Goal: Information Seeking & Learning: Learn about a topic

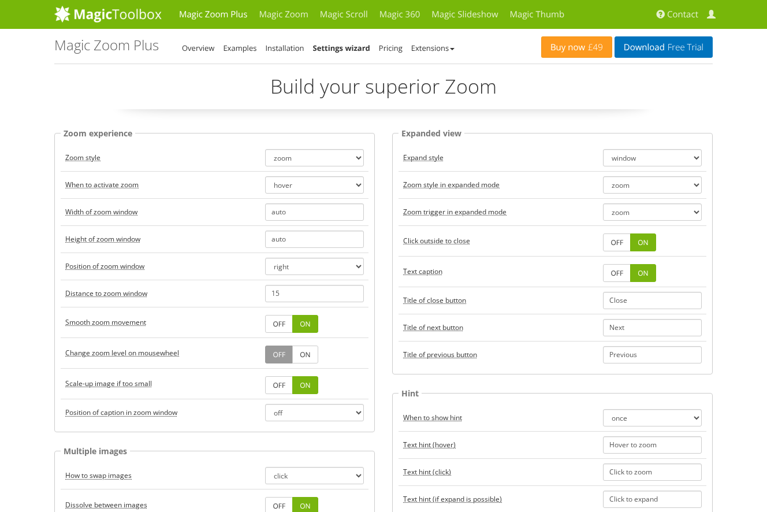
click at [353, 166] on td "zoom magnifier preview off" at bounding box center [314, 157] width 108 height 27
click at [356, 163] on select "zoom magnifier preview off" at bounding box center [314, 157] width 99 height 17
click at [265, 149] on select "zoom magnifier preview off" at bounding box center [314, 157] width 99 height 17
click at [297, 243] on input "auto" at bounding box center [314, 238] width 99 height 17
drag, startPoint x: 299, startPoint y: 237, endPoint x: 249, endPoint y: 238, distance: 49.7
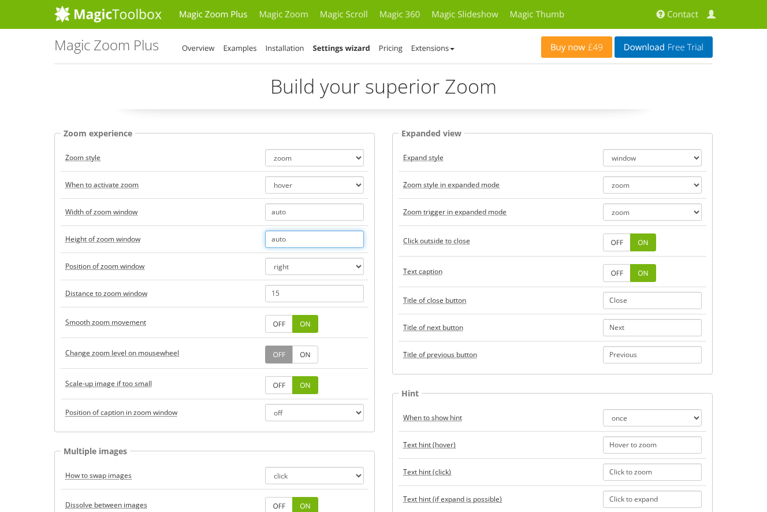
click at [249, 238] on tr "Height of zoom window auto" at bounding box center [215, 238] width 308 height 27
click at [359, 159] on select "zoom magnifier preview off" at bounding box center [314, 157] width 99 height 17
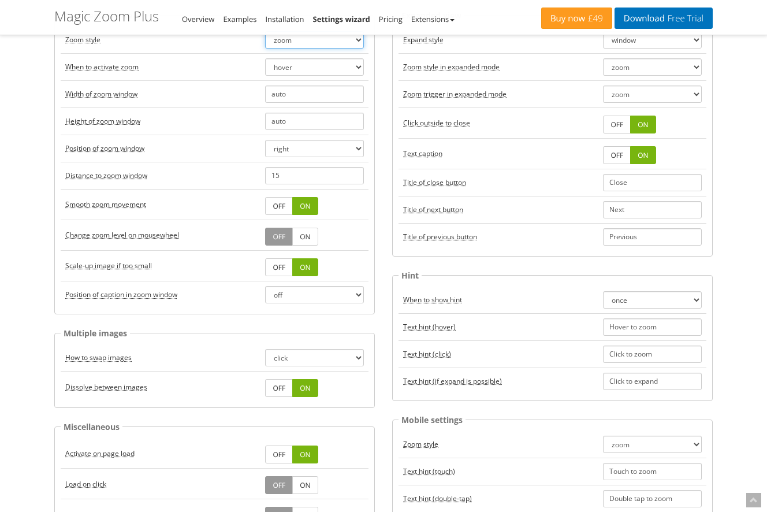
scroll to position [118, 0]
click at [273, 174] on input "15" at bounding box center [314, 174] width 99 height 17
click at [307, 187] on td "-15" at bounding box center [314, 174] width 108 height 27
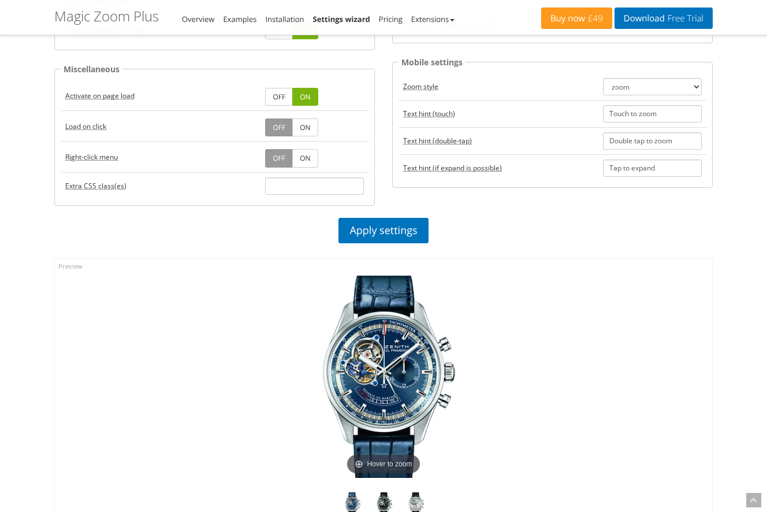
scroll to position [498, 0]
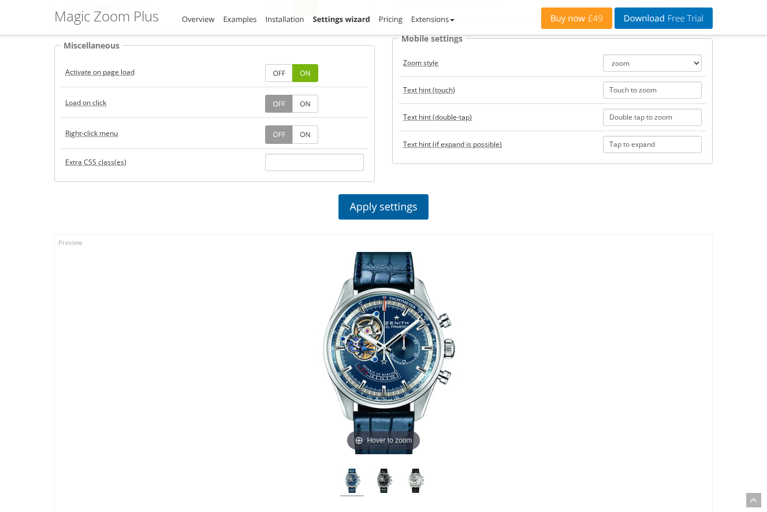
click at [361, 200] on link "Apply settings" at bounding box center [382, 206] width 89 height 25
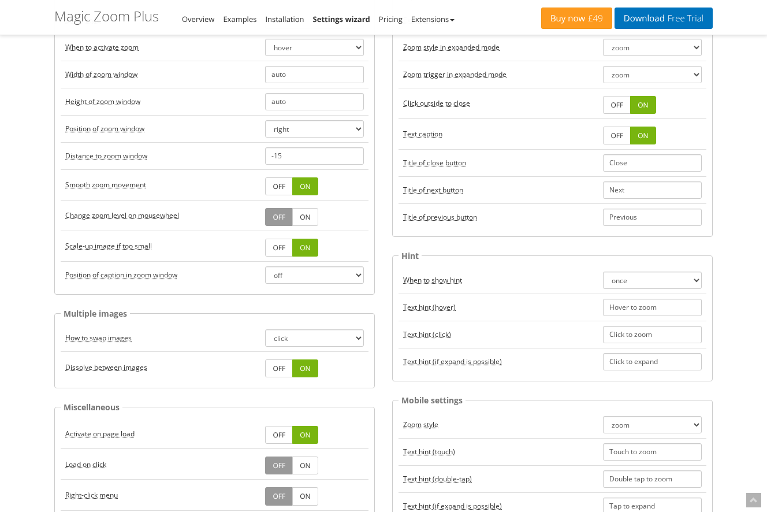
scroll to position [187, 0]
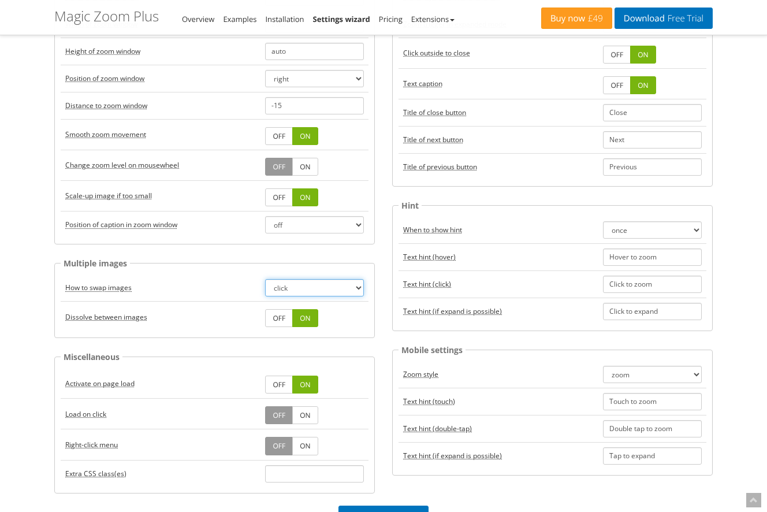
click at [327, 286] on select "click hover" at bounding box center [314, 287] width 99 height 17
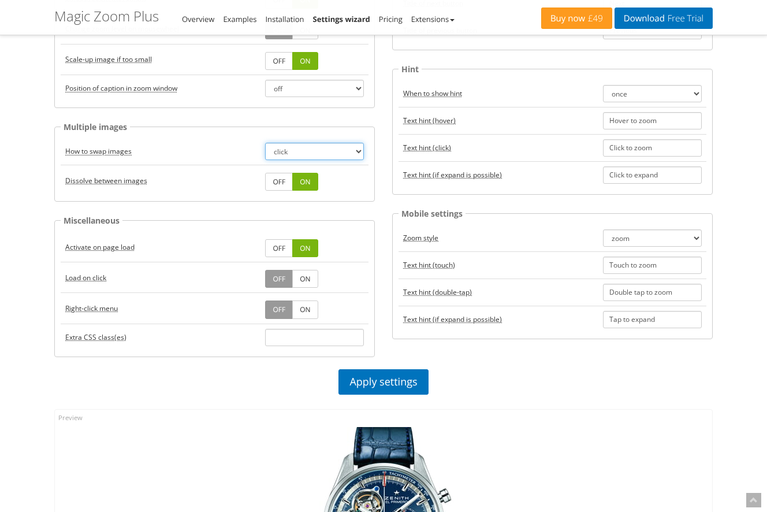
scroll to position [0, 0]
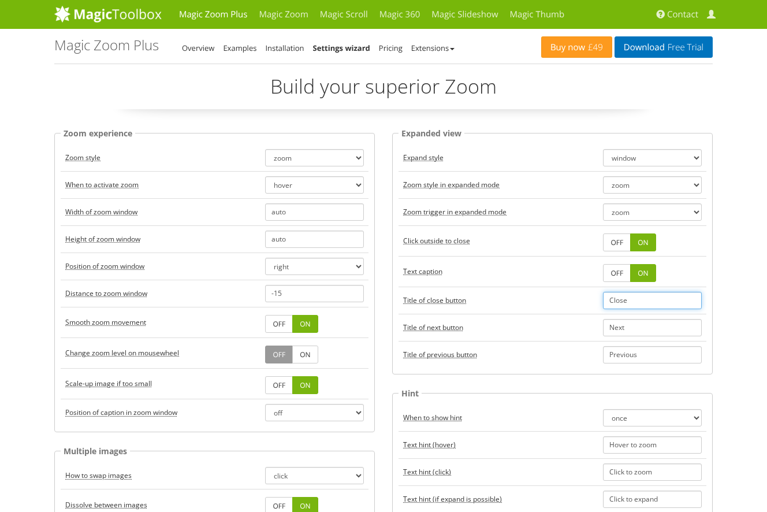
click at [617, 296] on input "Close" at bounding box center [652, 300] width 99 height 17
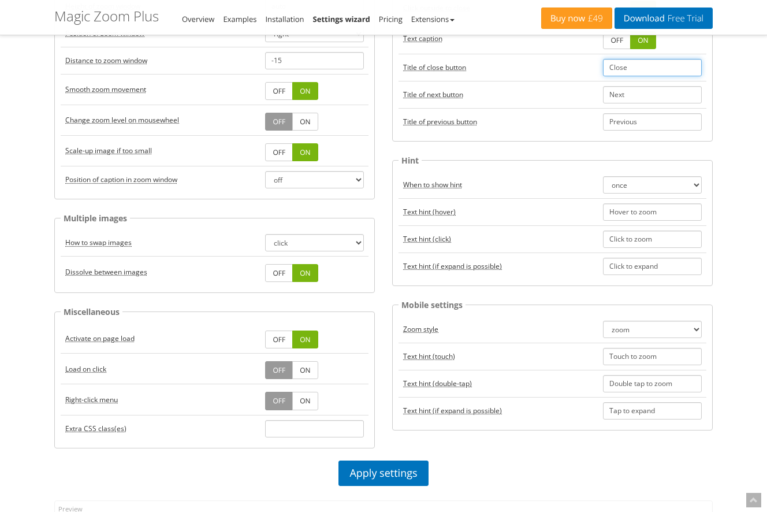
scroll to position [248, 0]
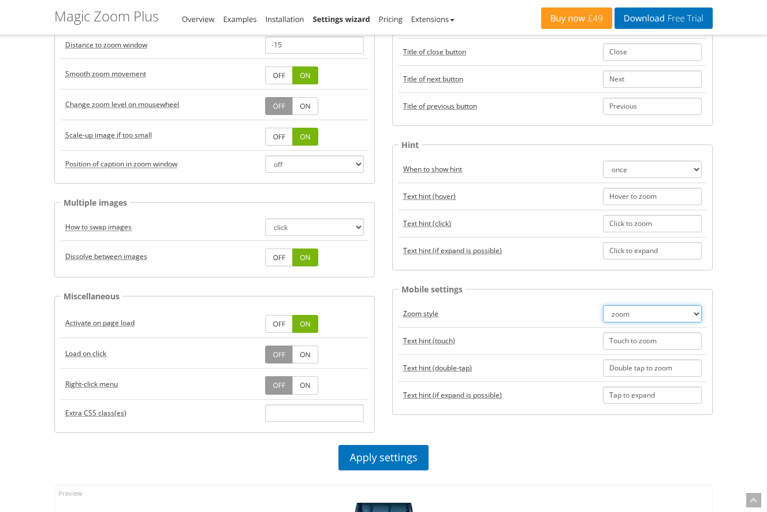
click at [654, 318] on select "zoom magnifier preview off" at bounding box center [652, 313] width 99 height 17
click at [603, 305] on select "zoom magnifier preview off" at bounding box center [652, 313] width 99 height 17
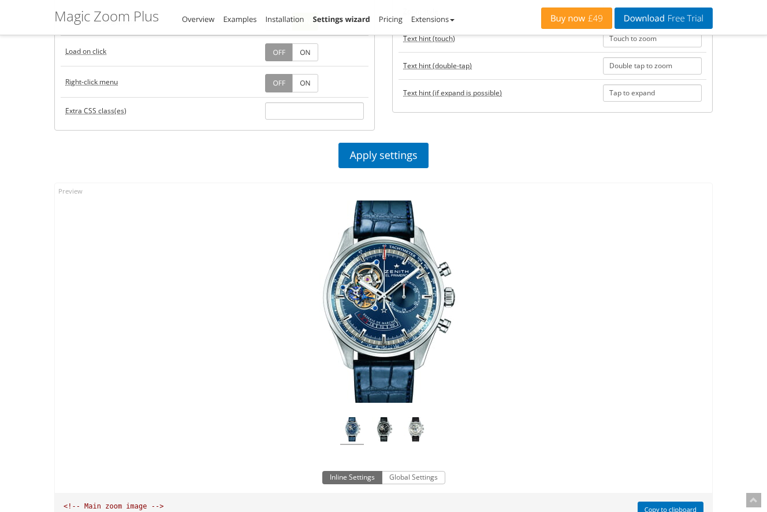
scroll to position [595, 0]
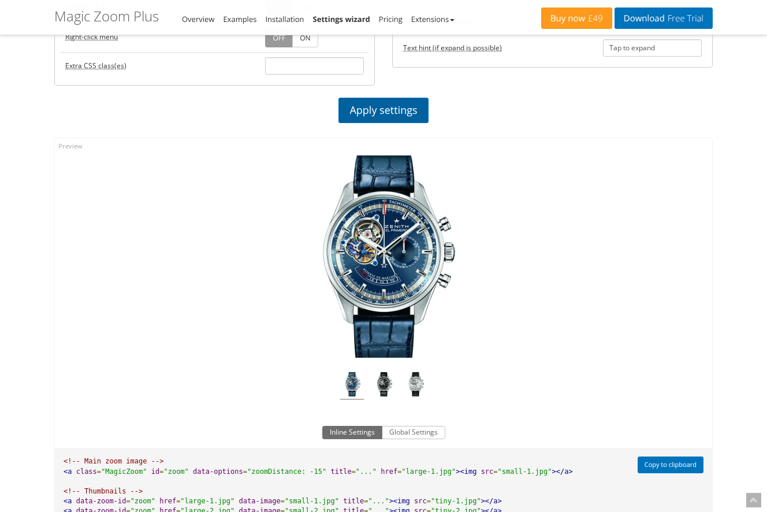
click at [383, 113] on link "Apply settings" at bounding box center [382, 110] width 89 height 25
click at [411, 380] on img at bounding box center [416, 386] width 24 height 28
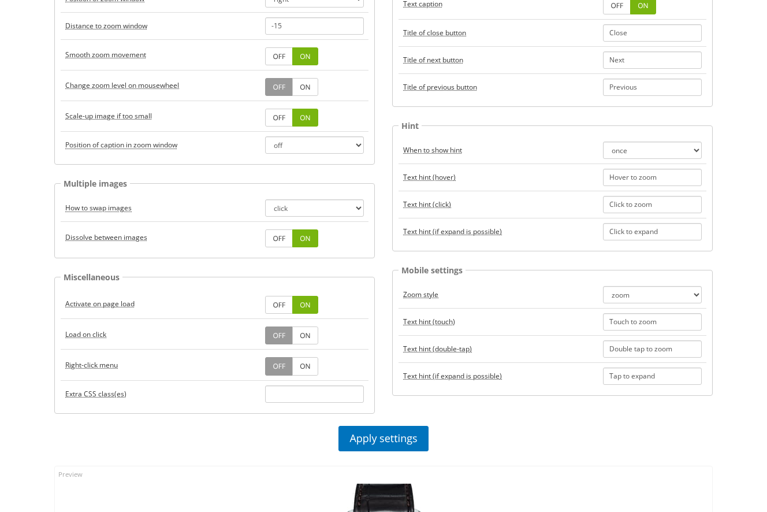
scroll to position [0, 0]
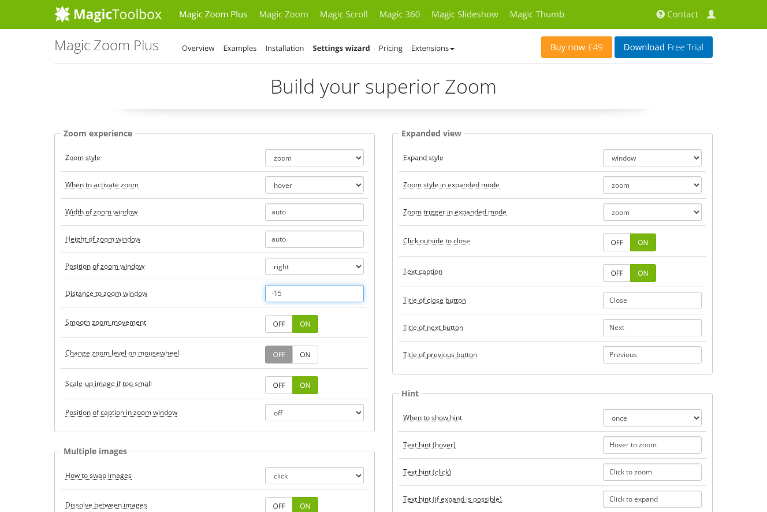
drag, startPoint x: 289, startPoint y: 295, endPoint x: 240, endPoint y: 292, distance: 49.8
click at [240, 292] on tr "Distance to zoom window -15" at bounding box center [215, 292] width 308 height 27
type input "500"
click at [284, 185] on select "hover click" at bounding box center [314, 184] width 99 height 17
click at [265, 176] on select "hover click" at bounding box center [314, 184] width 99 height 17
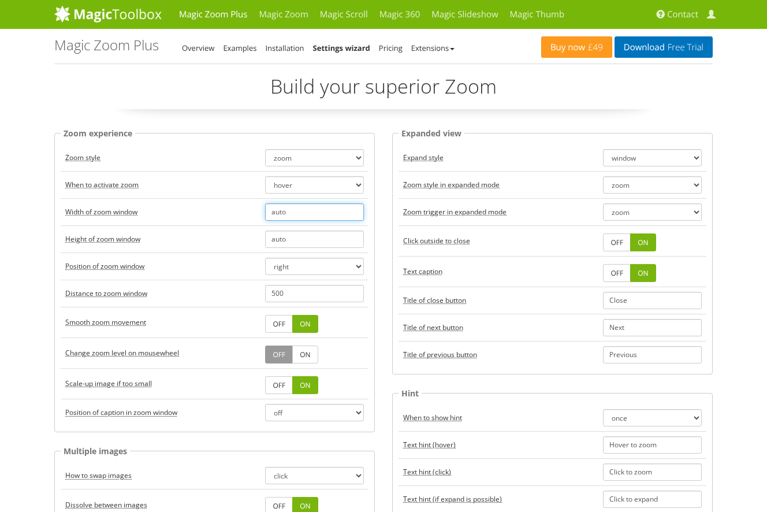
click at [285, 210] on input "auto" at bounding box center [314, 211] width 99 height 17
click at [296, 215] on input "auto" at bounding box center [314, 211] width 99 height 17
drag, startPoint x: 296, startPoint y: 212, endPoint x: 247, endPoint y: 209, distance: 48.6
click at [247, 209] on tr "Width of zoom window auto" at bounding box center [215, 211] width 308 height 27
click at [290, 238] on input "auto" at bounding box center [314, 238] width 99 height 17
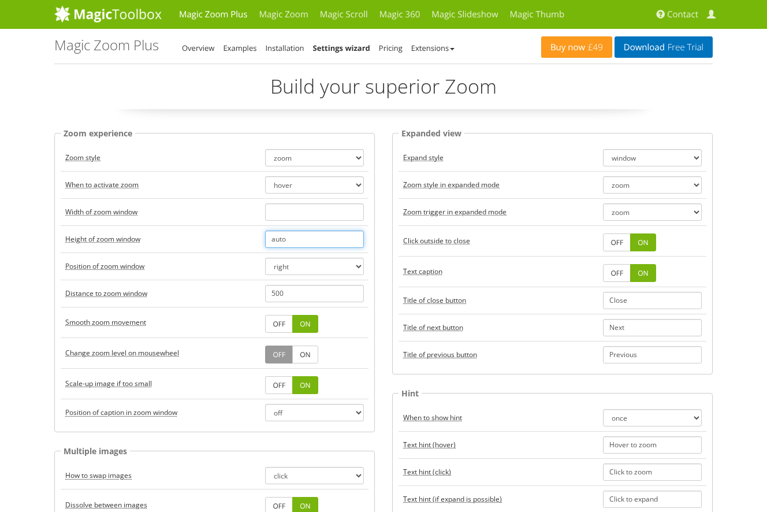
click at [290, 238] on input "auto" at bounding box center [314, 238] width 99 height 17
click at [223, 241] on td "Height of zoom window" at bounding box center [161, 238] width 200 height 27
click at [318, 267] on select "right left top bottom inner" at bounding box center [314, 266] width 99 height 17
select select "inner"
click at [265, 258] on select "right left top bottom inner" at bounding box center [314, 266] width 99 height 17
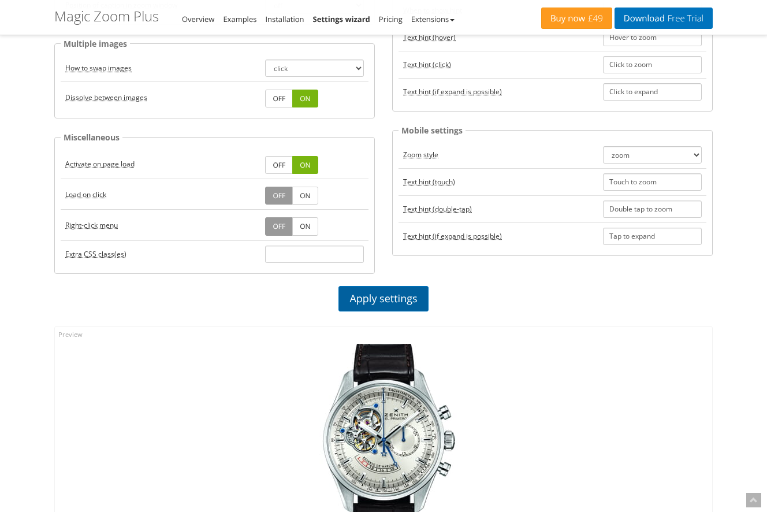
click at [381, 290] on link "Apply settings" at bounding box center [382, 298] width 89 height 25
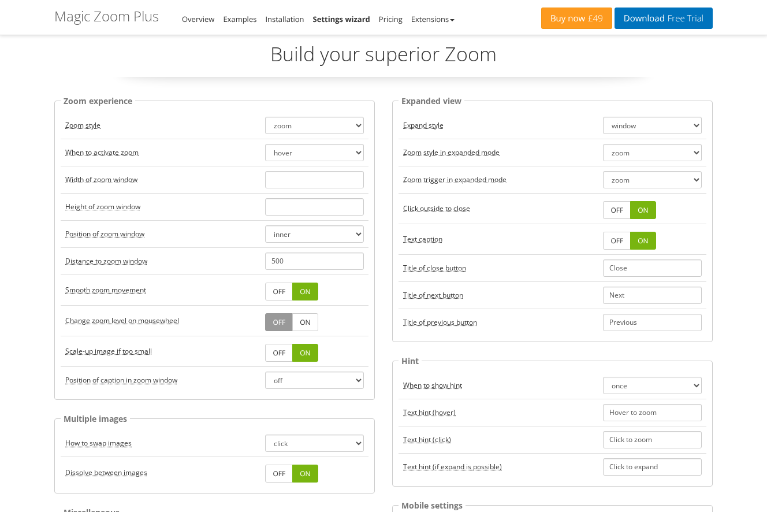
scroll to position [66, 0]
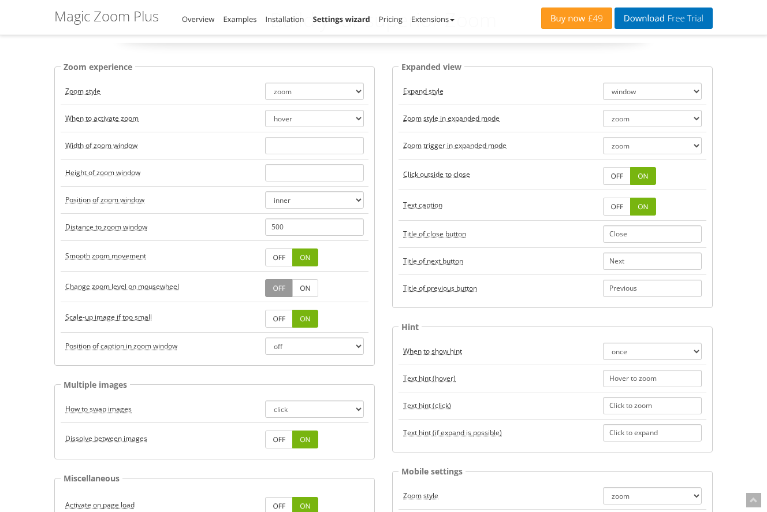
click at [299, 289] on link "ON" at bounding box center [304, 288] width 25 height 18
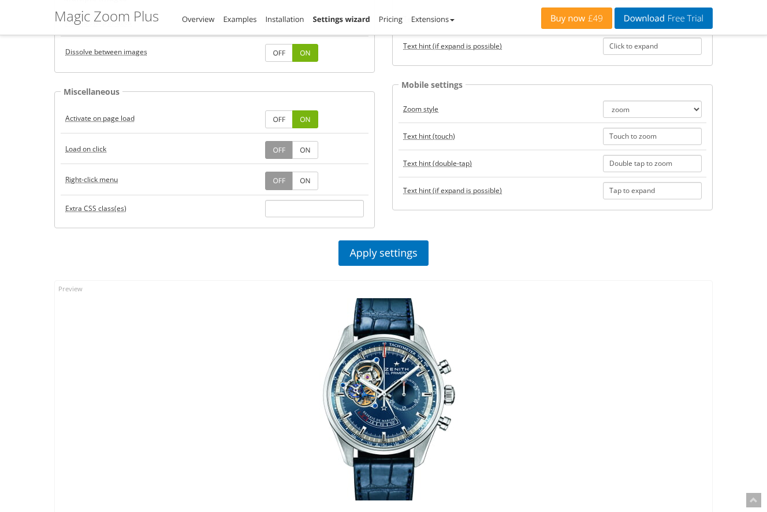
scroll to position [482, 0]
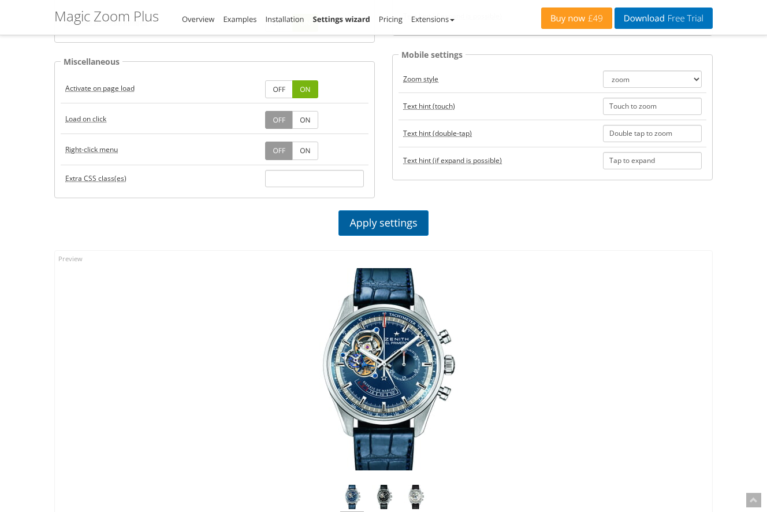
click at [405, 215] on link "Apply settings" at bounding box center [382, 222] width 89 height 25
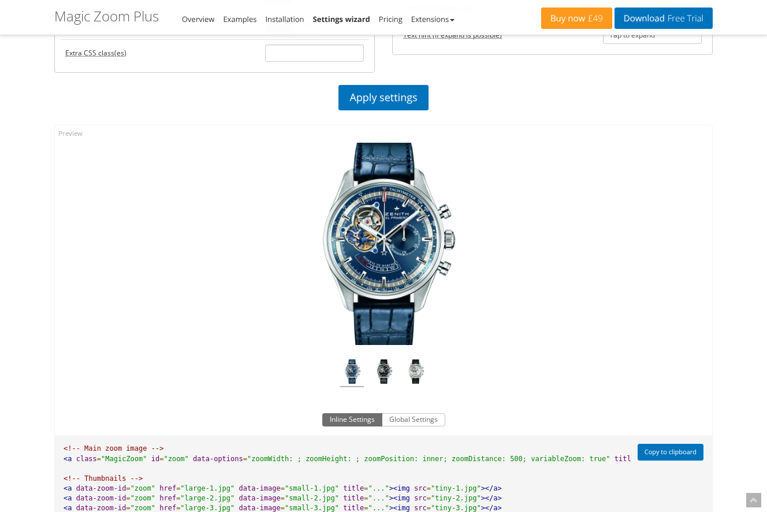
scroll to position [898, 0]
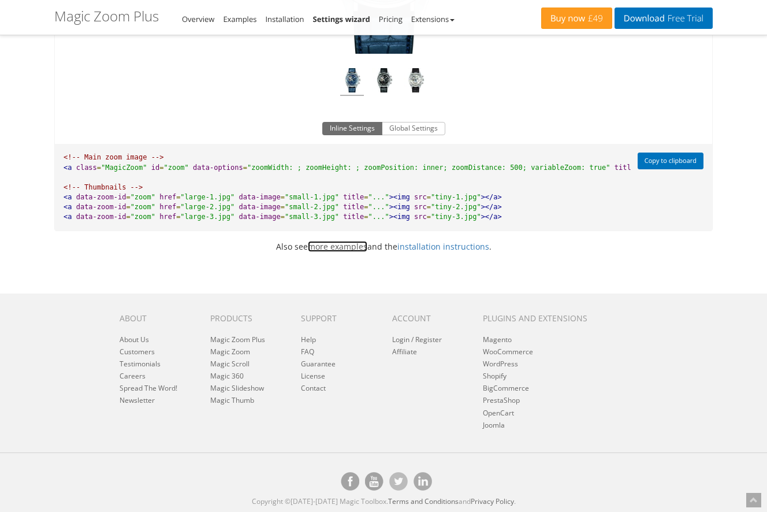
click at [339, 248] on link "more examples" at bounding box center [337, 246] width 59 height 11
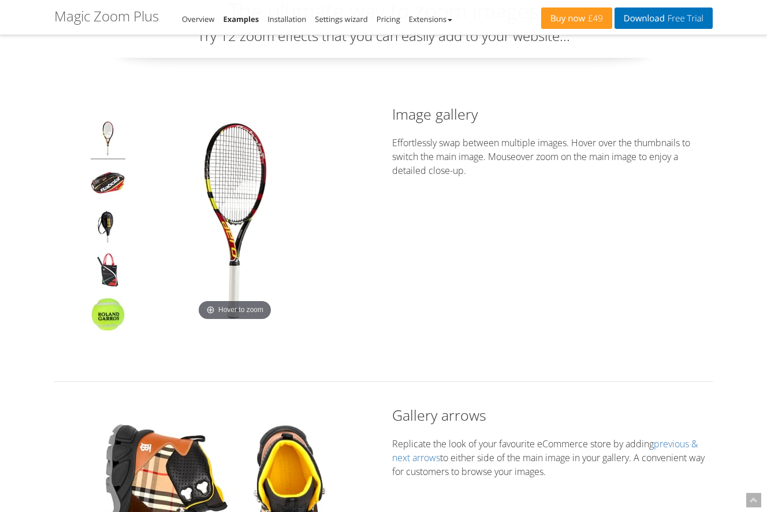
scroll to position [69, 0]
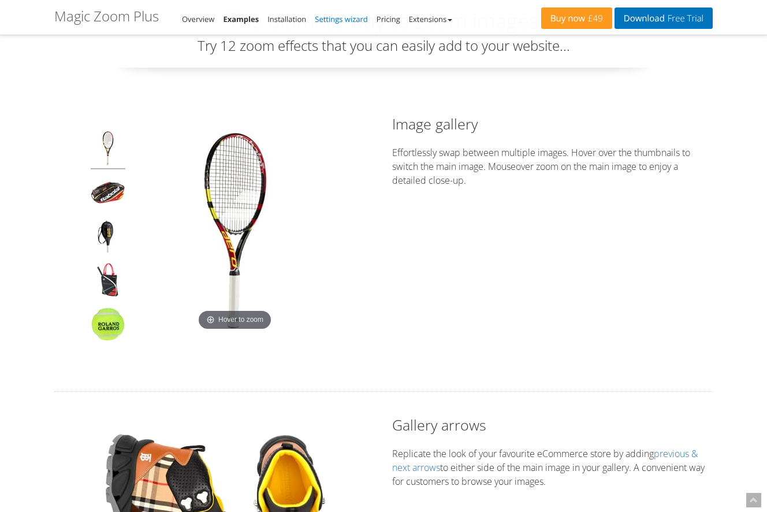
click at [333, 22] on link "Settings wizard" at bounding box center [341, 19] width 53 height 10
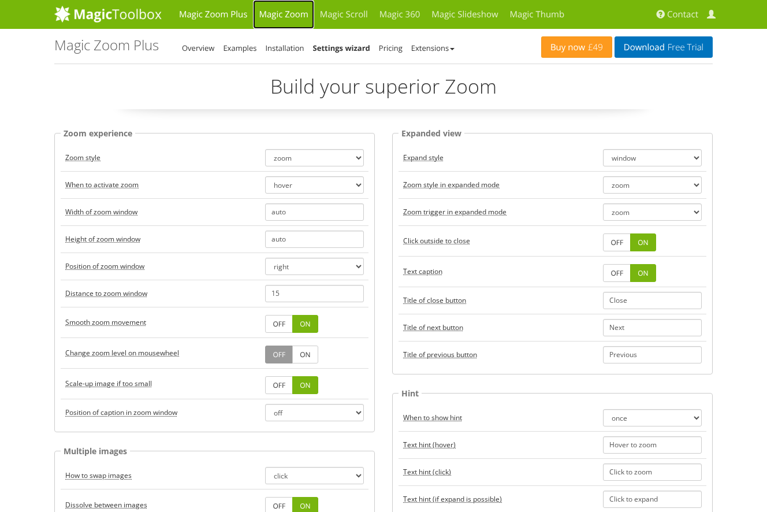
click at [284, 17] on link "Magic Zoom" at bounding box center [283, 14] width 61 height 29
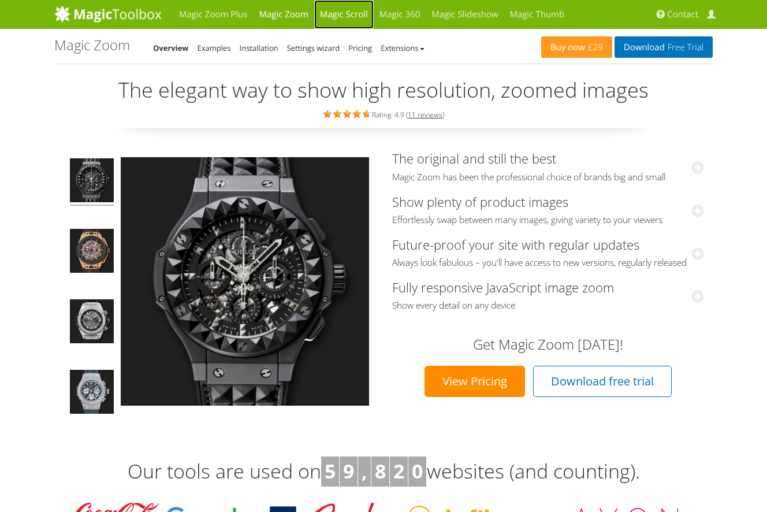
click at [361, 10] on link "Magic Scroll" at bounding box center [343, 14] width 59 height 29
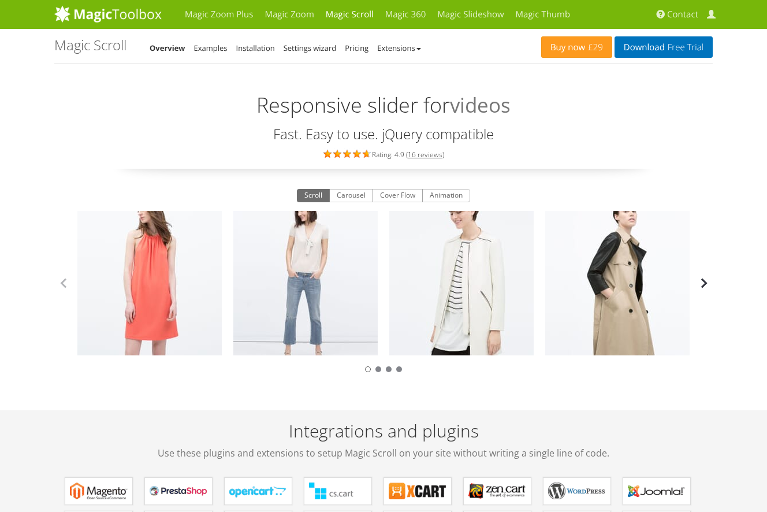
click at [704, 285] on button "button" at bounding box center [703, 282] width 17 height 17
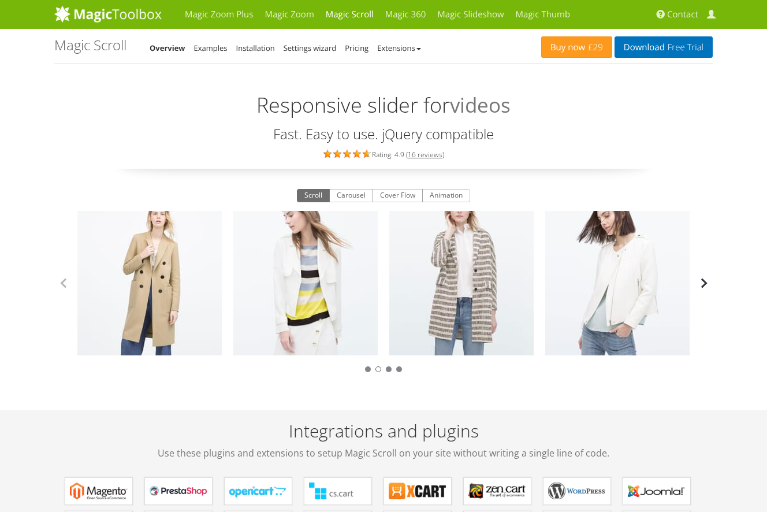
click at [704, 285] on button "button" at bounding box center [703, 282] width 17 height 17
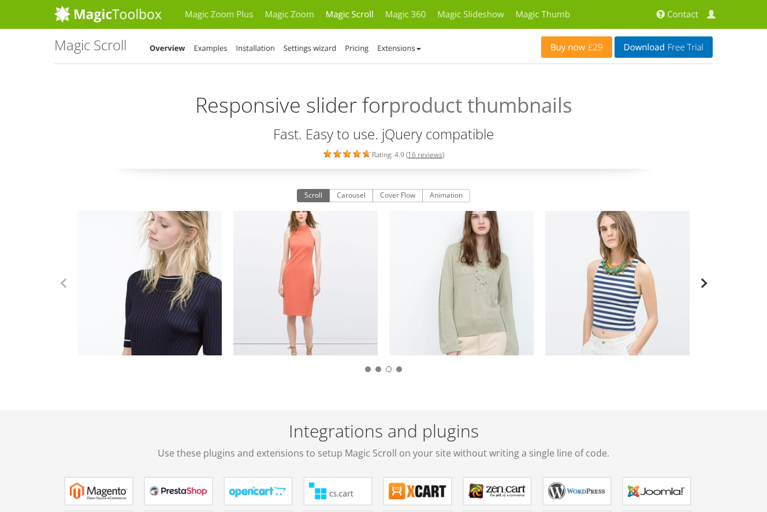
click at [704, 285] on button "button" at bounding box center [703, 282] width 17 height 17
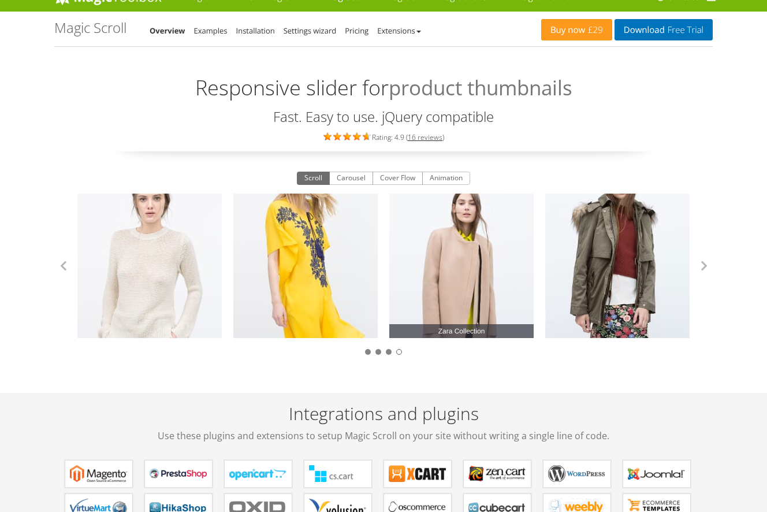
scroll to position [18, 0]
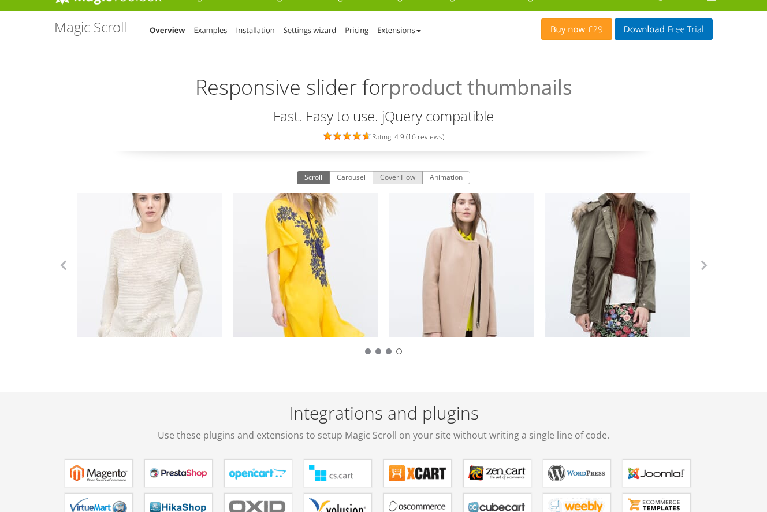
click at [396, 176] on button "Cover Flow" at bounding box center [397, 178] width 50 height 14
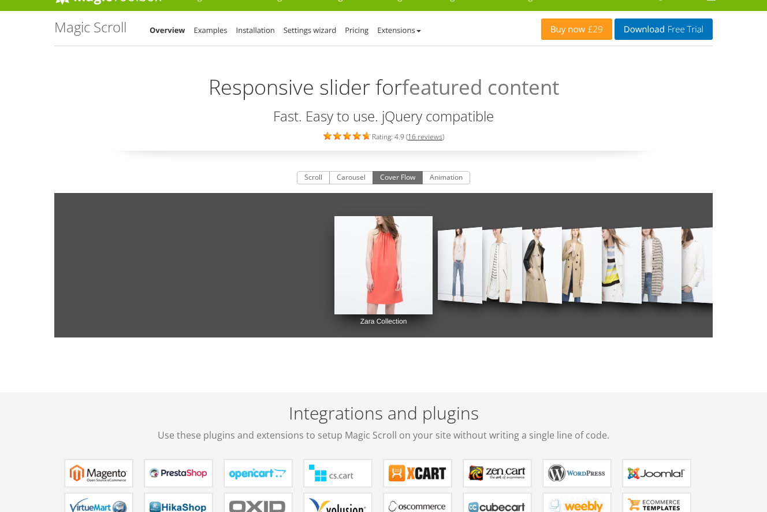
click at [700, 270] on link "Zara Collection" at bounding box center [686, 265] width 69 height 113
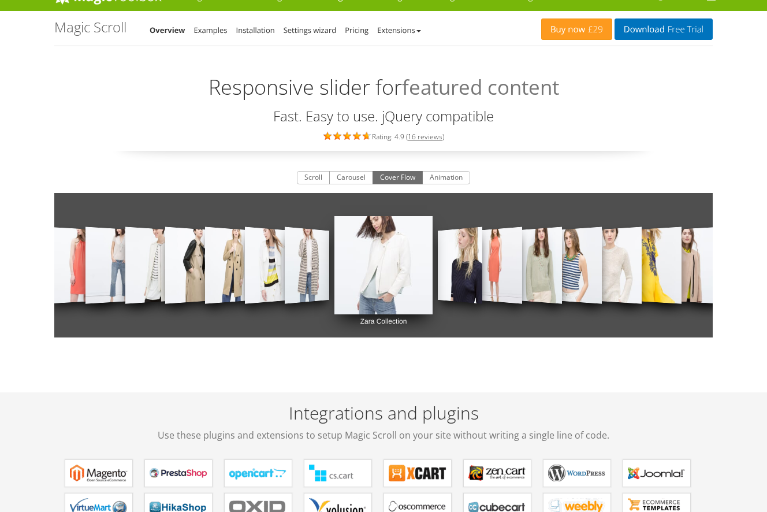
click at [700, 270] on link "Zara Collection" at bounding box center [686, 265] width 69 height 113
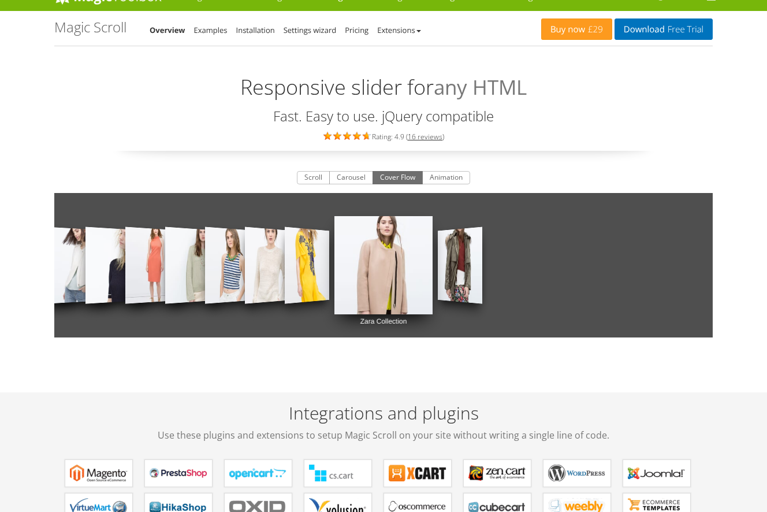
click at [700, 270] on div "Zara Collection Zara Collection Zara Collection Zara Collection Zara Collection…" at bounding box center [383, 265] width 658 height 144
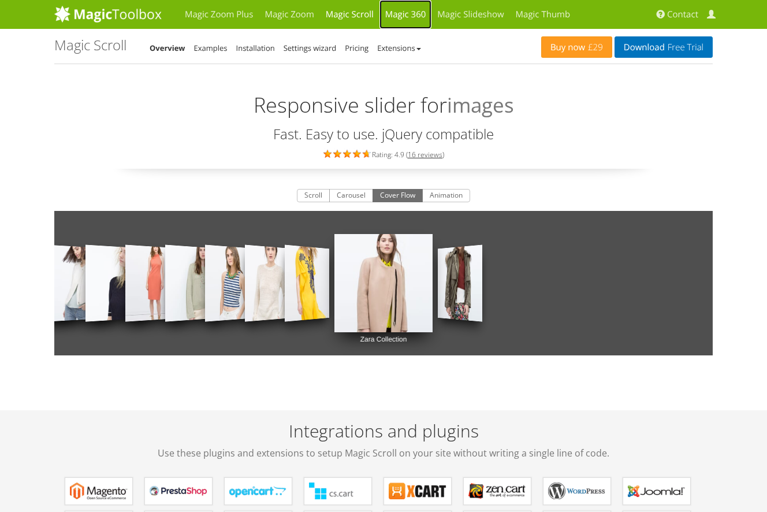
click at [415, 14] on link "Magic 360" at bounding box center [405, 14] width 53 height 29
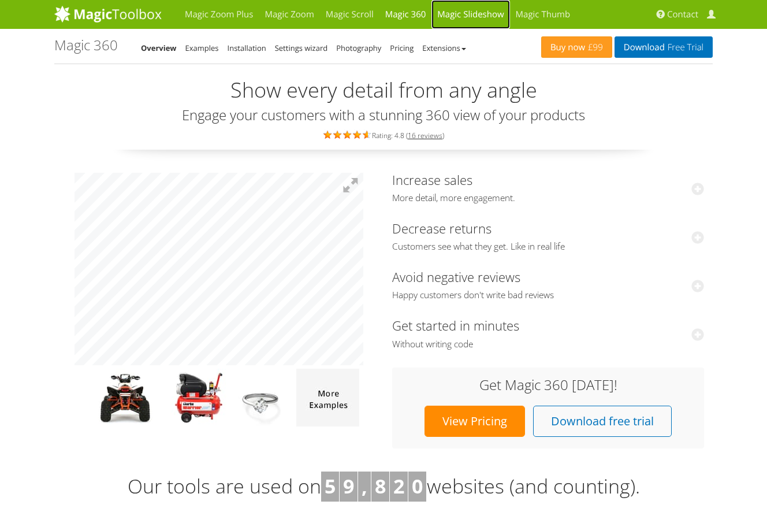
click at [469, 21] on link "Magic Slideshow" at bounding box center [470, 14] width 78 height 29
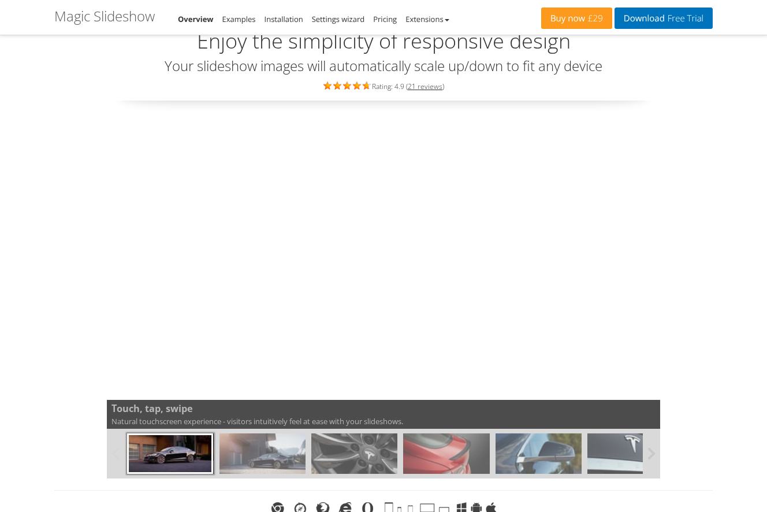
scroll to position [69, 0]
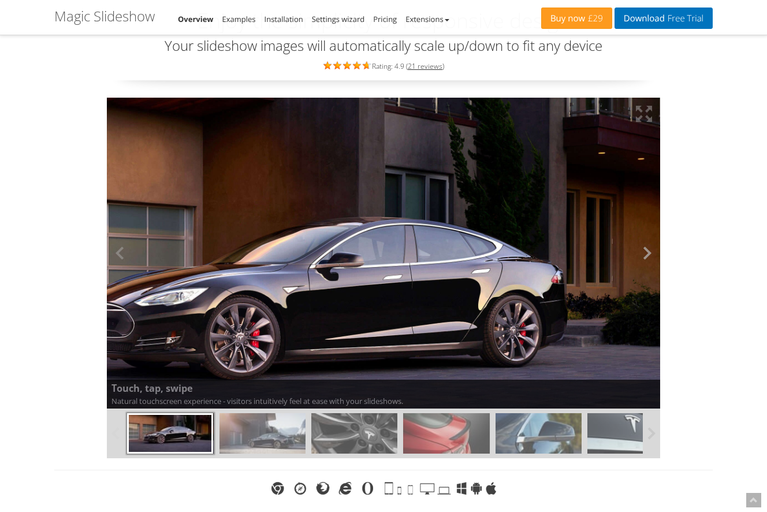
click at [649, 255] on button at bounding box center [642, 253] width 35 height 311
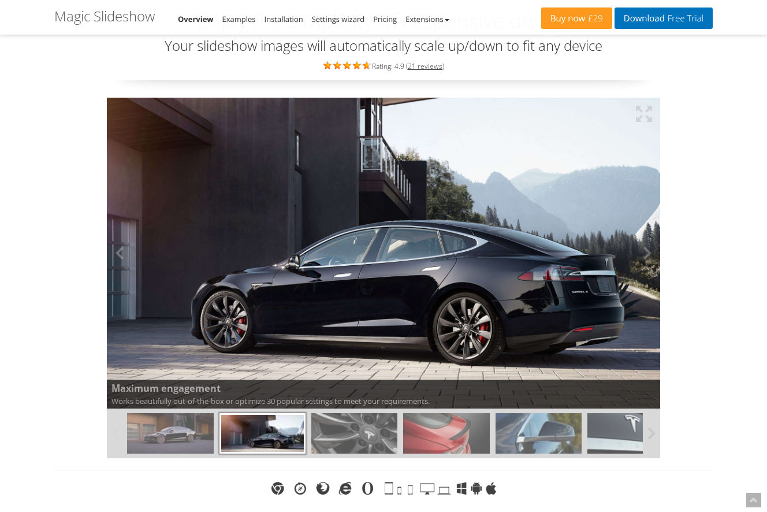
click at [424, 248] on img at bounding box center [328, 221] width 663 height 373
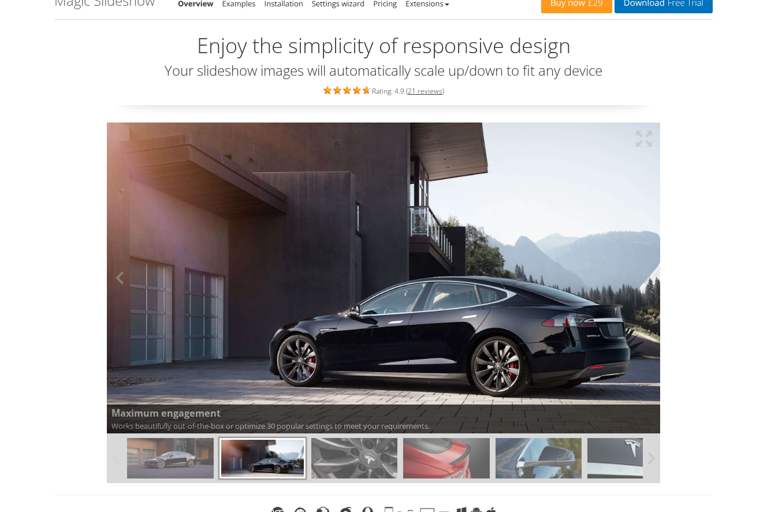
scroll to position [0, 0]
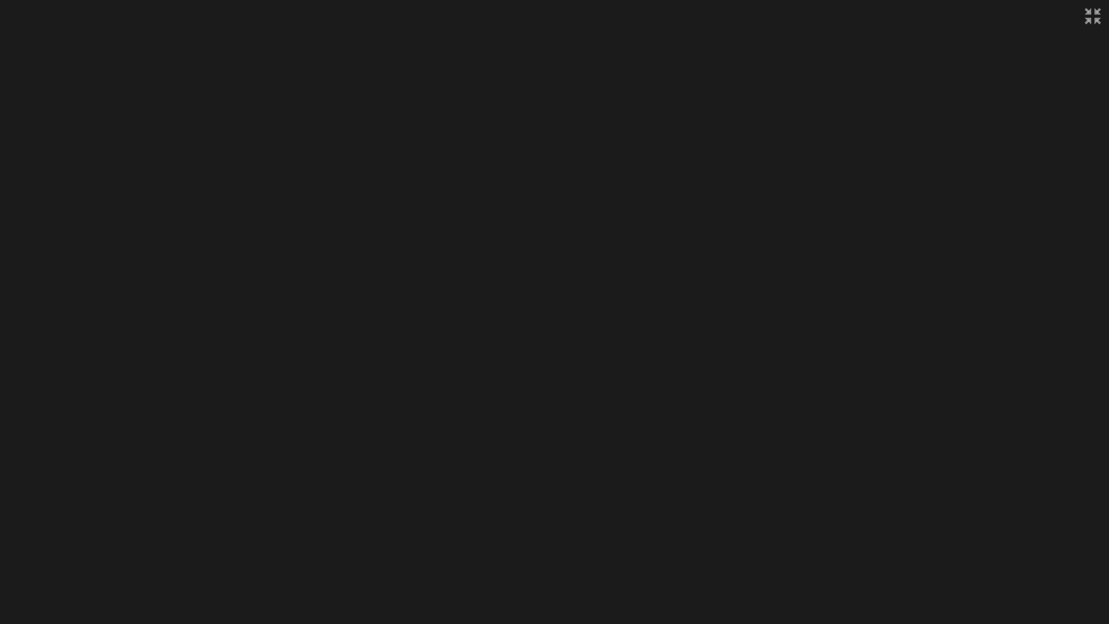
click at [766, 14] on button at bounding box center [1092, 16] width 32 height 32
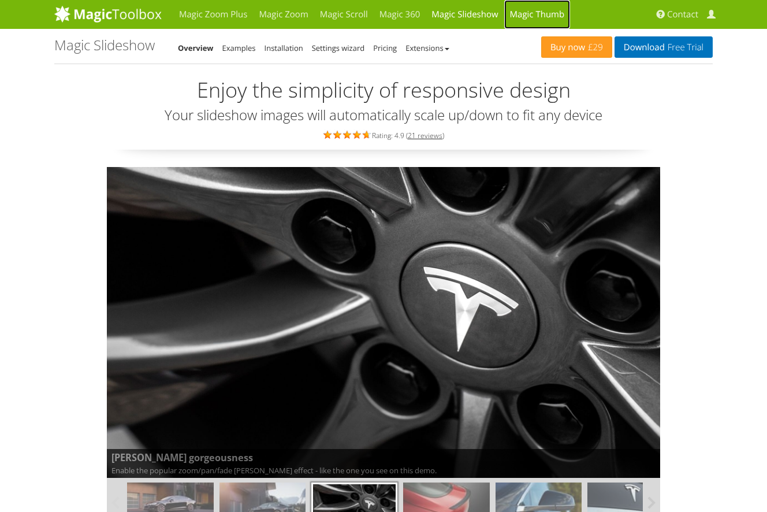
click at [544, 17] on link "Magic Thumb" at bounding box center [537, 14] width 66 height 29
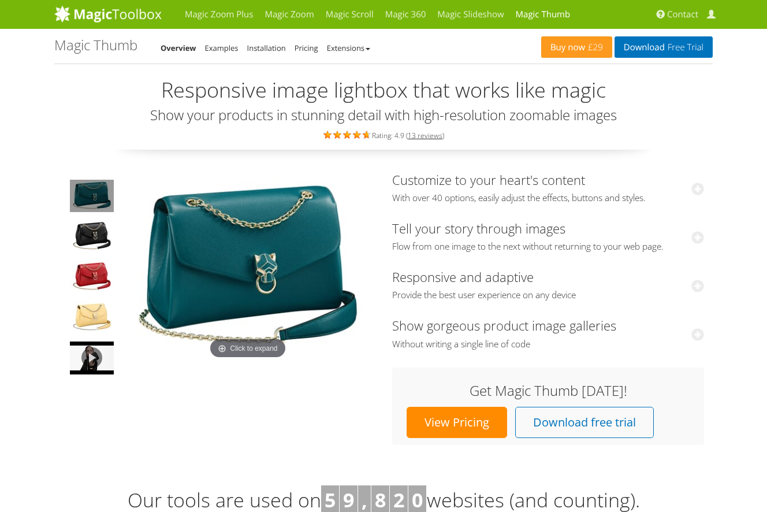
click at [295, 257] on img at bounding box center [248, 267] width 254 height 189
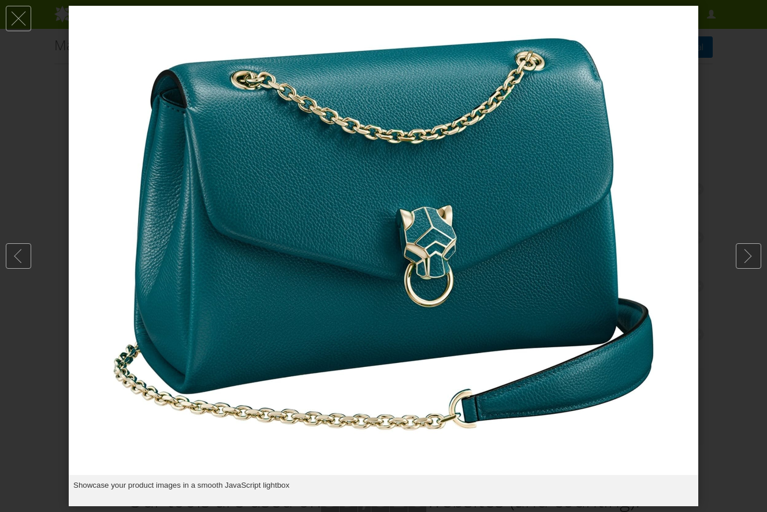
click at [295, 257] on img at bounding box center [383, 240] width 629 height 469
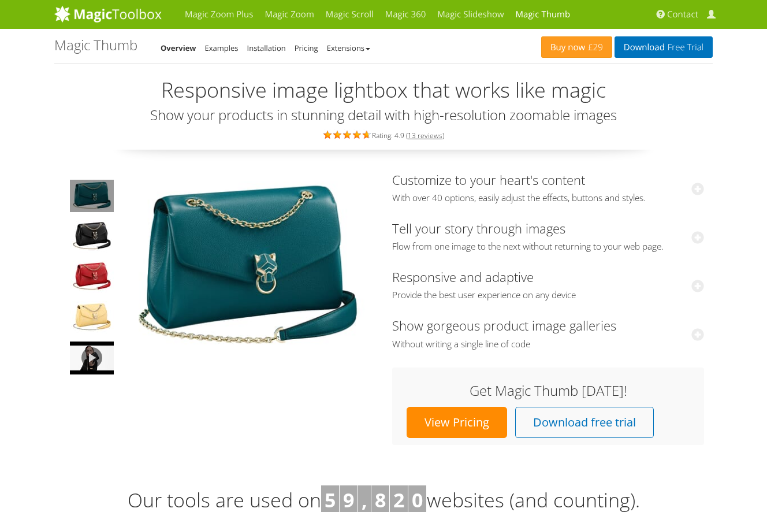
click at [295, 257] on img at bounding box center [248, 267] width 254 height 189
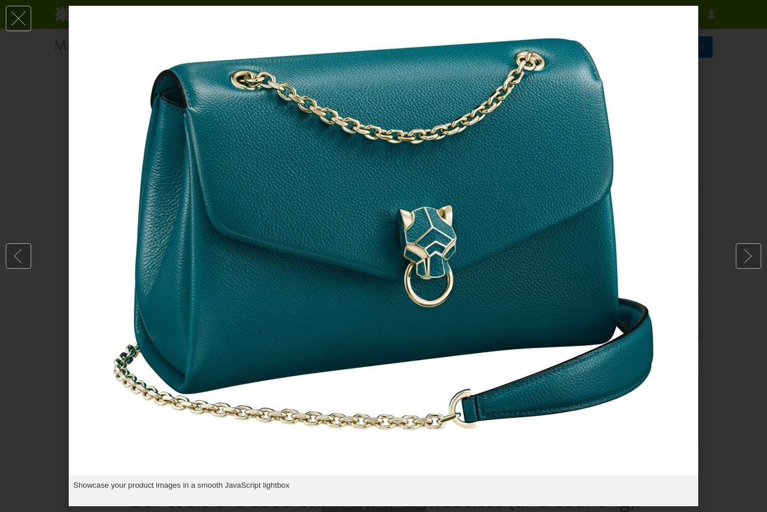
click at [295, 257] on img at bounding box center [383, 240] width 629 height 469
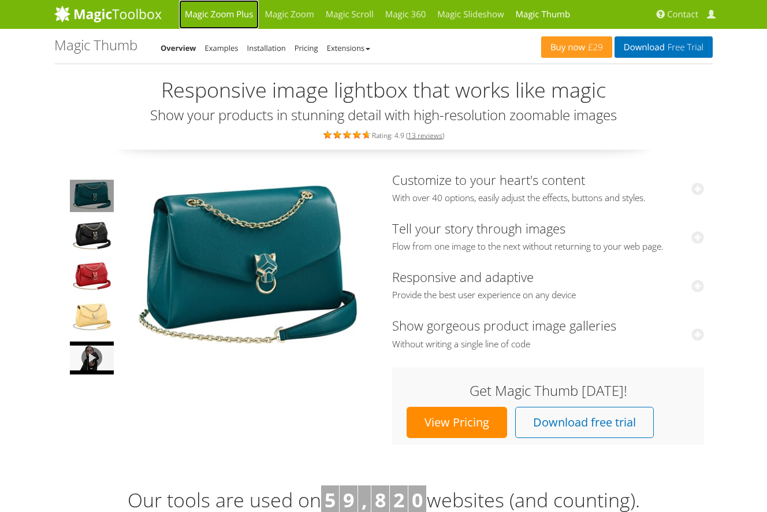
click at [217, 16] on link "Magic Zoom Plus" at bounding box center [219, 14] width 80 height 29
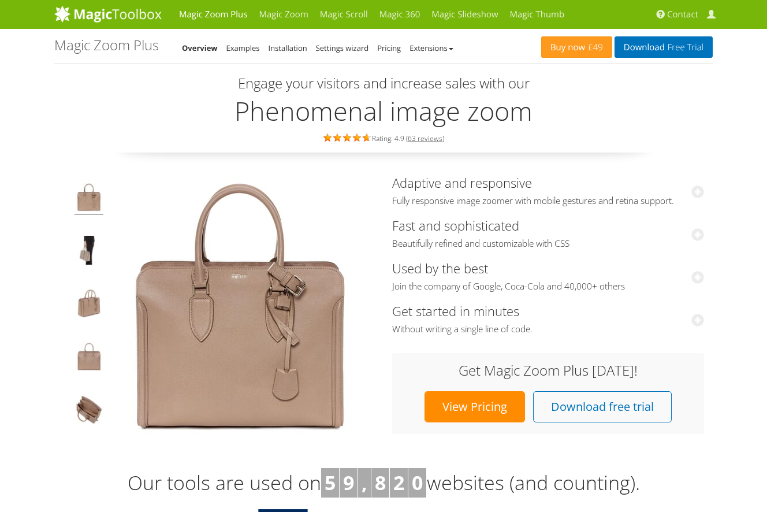
click at [464, 402] on link "View Pricing" at bounding box center [474, 406] width 100 height 31
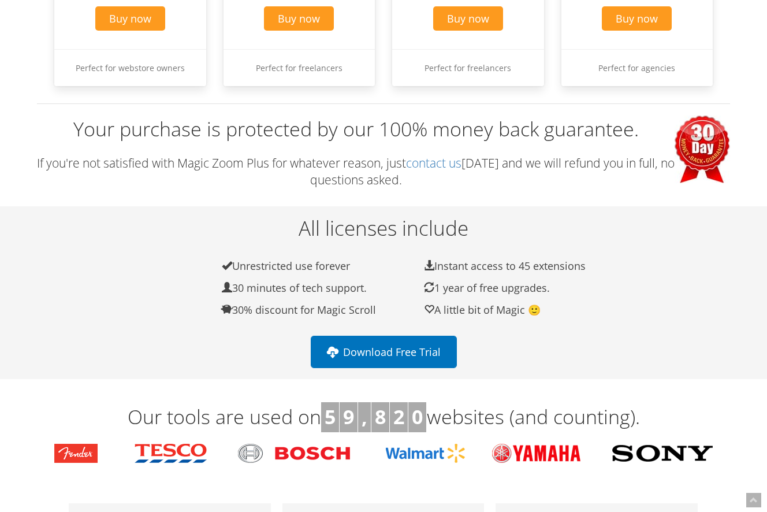
scroll to position [273, 0]
